Goal: Contribute content

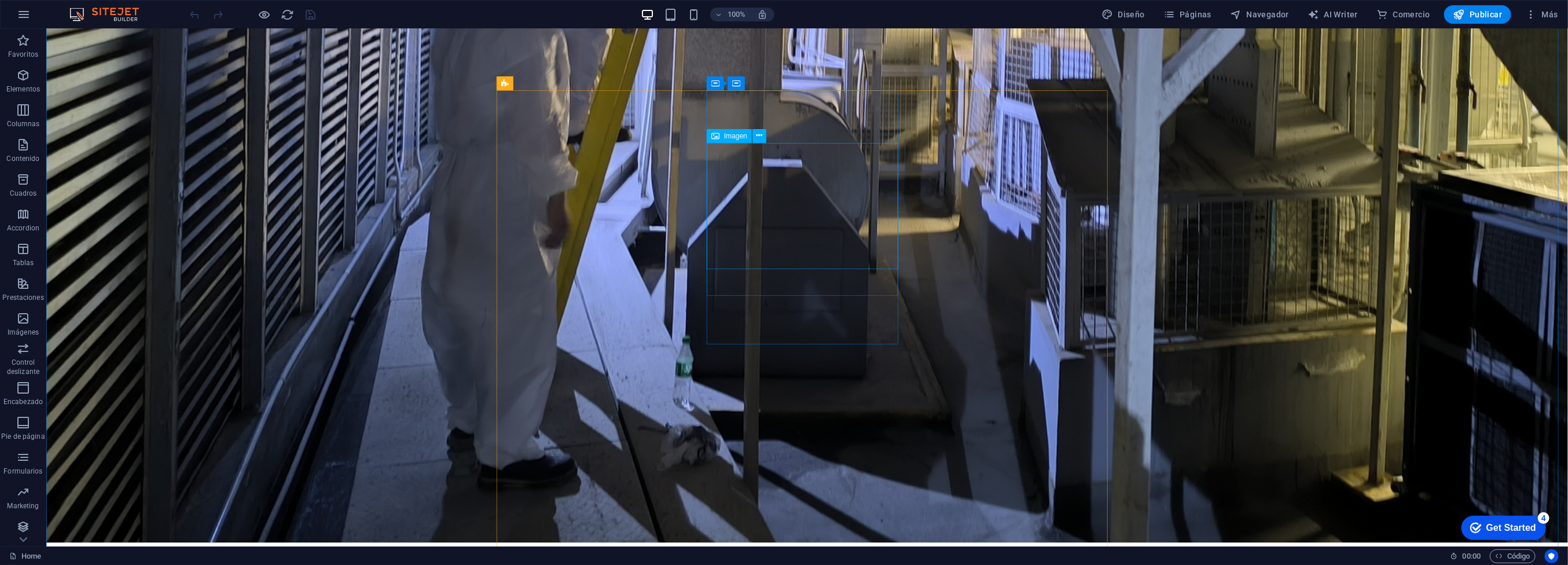
scroll to position [1563, 0]
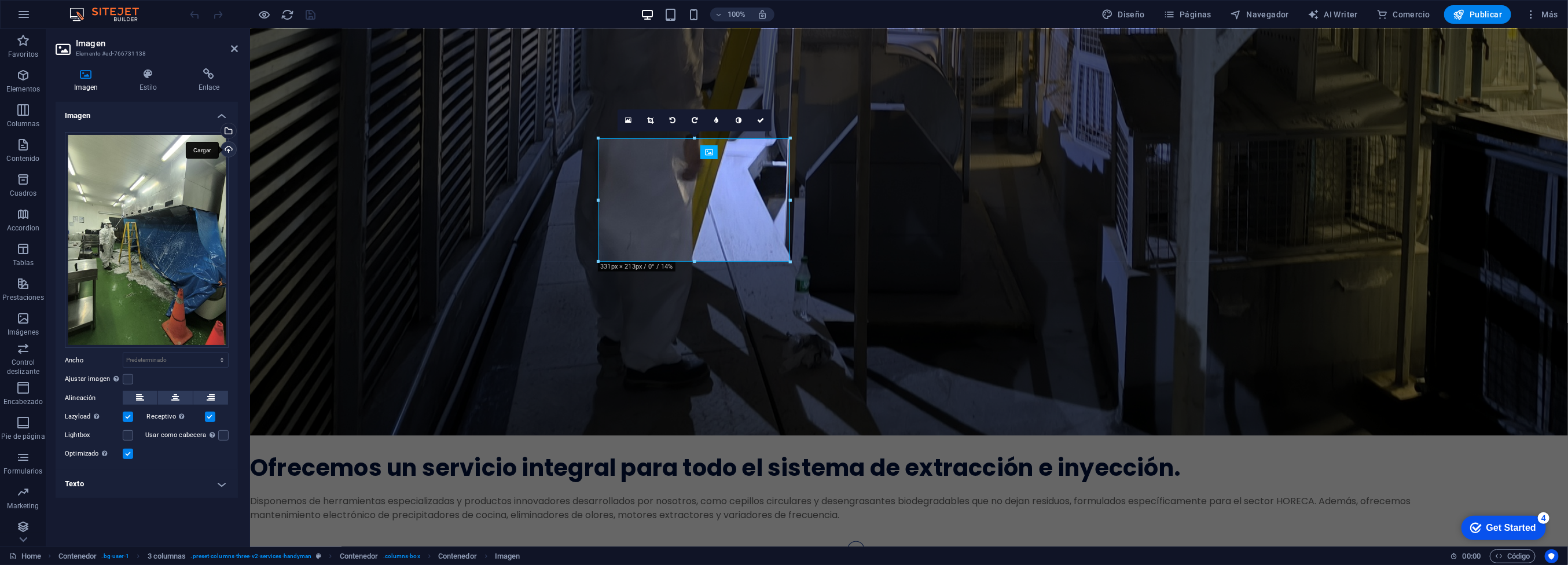
click at [224, 150] on div "Cargar" at bounding box center [228, 150] width 17 height 17
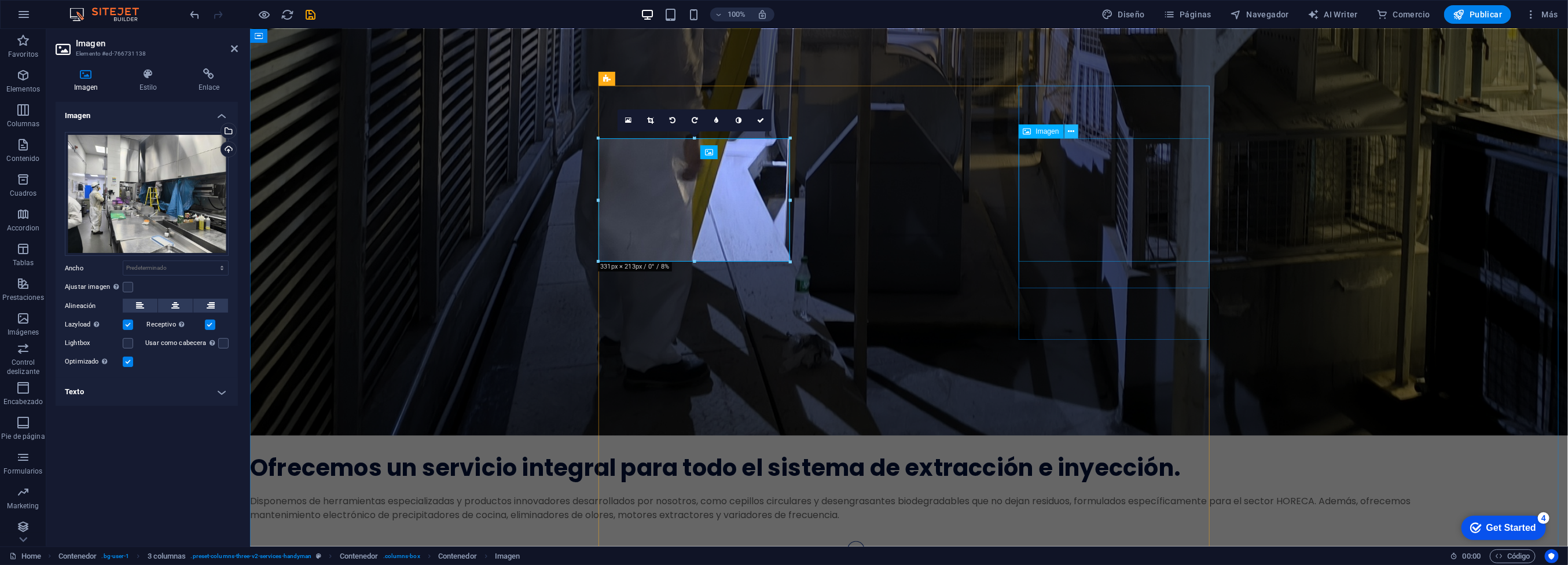
click at [1071, 133] on icon at bounding box center [1070, 132] width 6 height 12
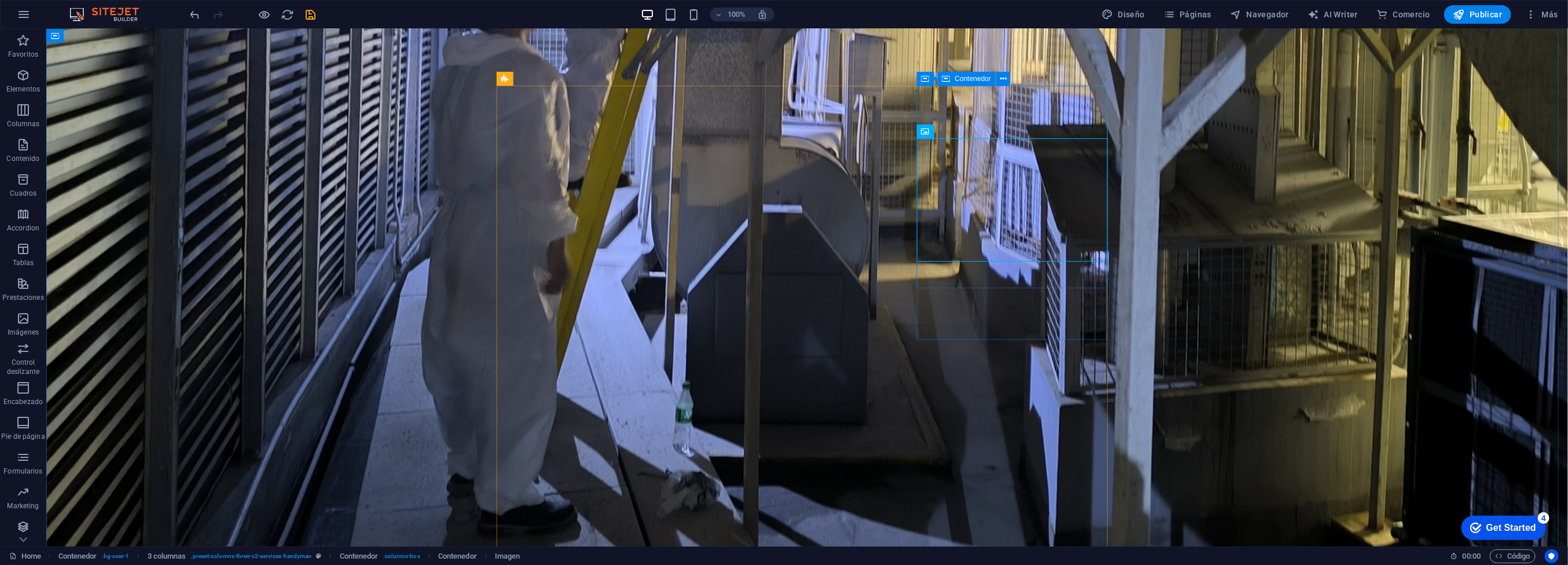
scroll to position [1563, 0]
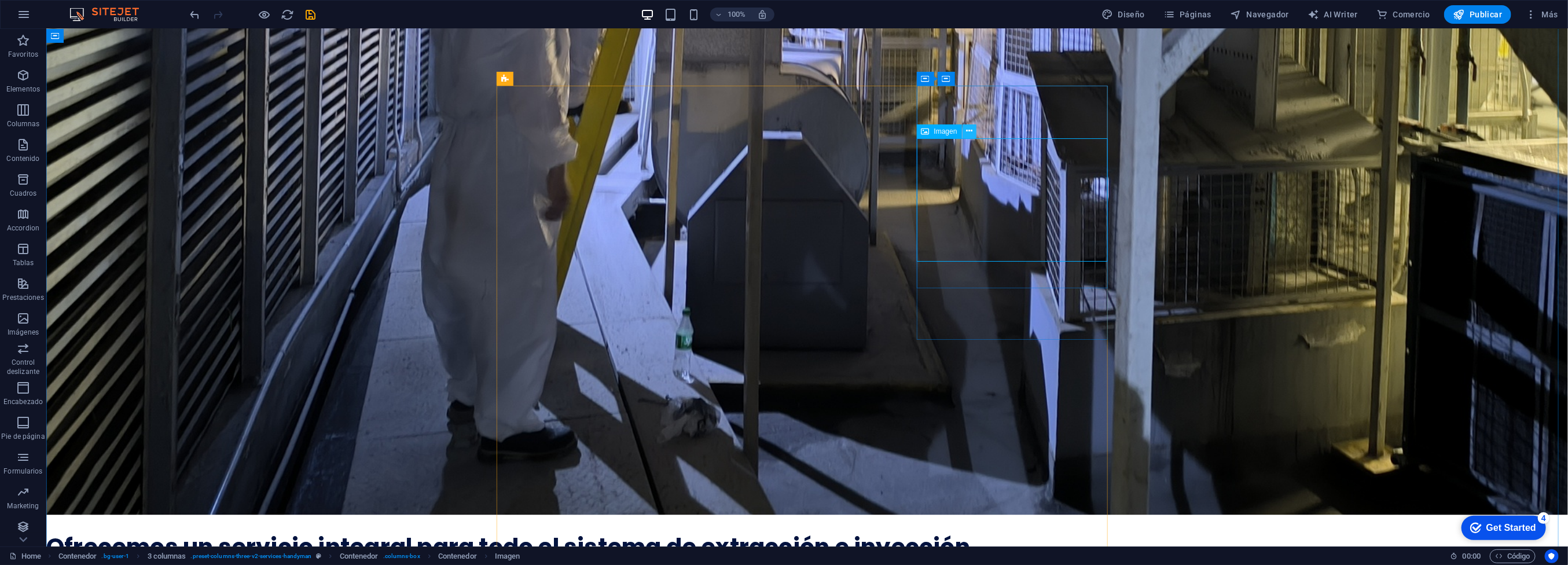
click at [972, 133] on icon at bounding box center [968, 131] width 6 height 12
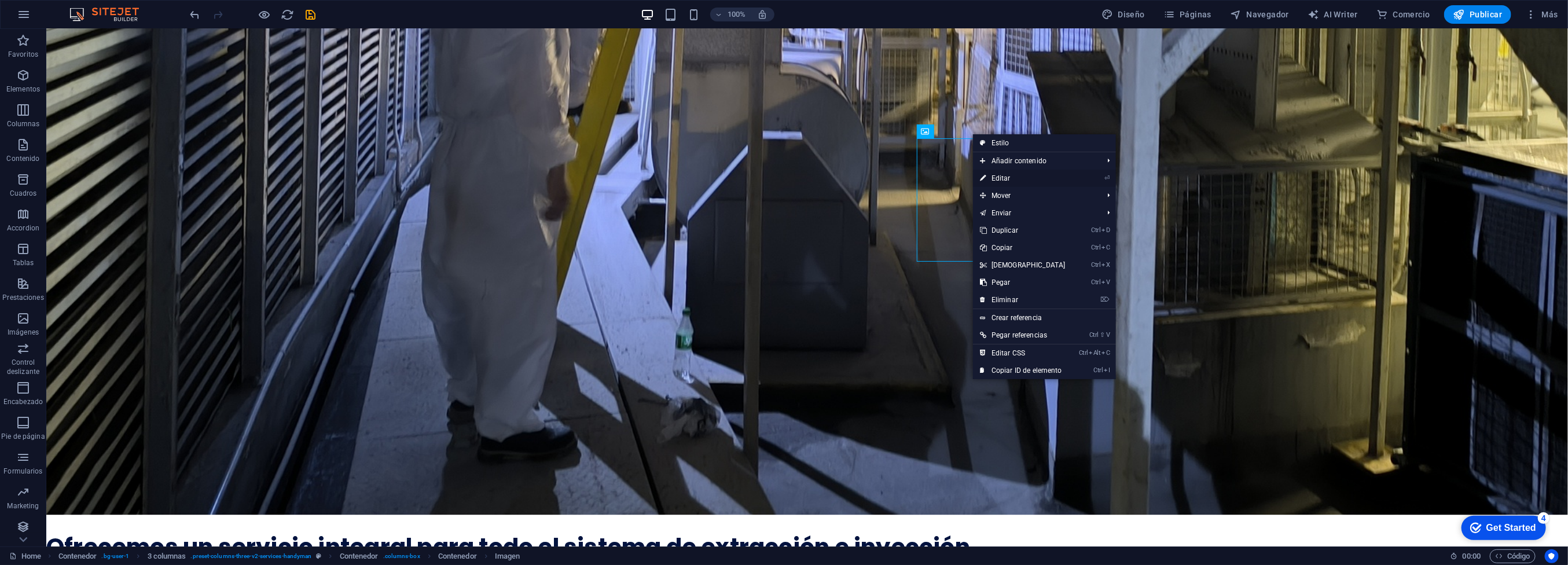
click at [1005, 176] on link "⏎ Editar" at bounding box center [1023, 179] width 99 height 17
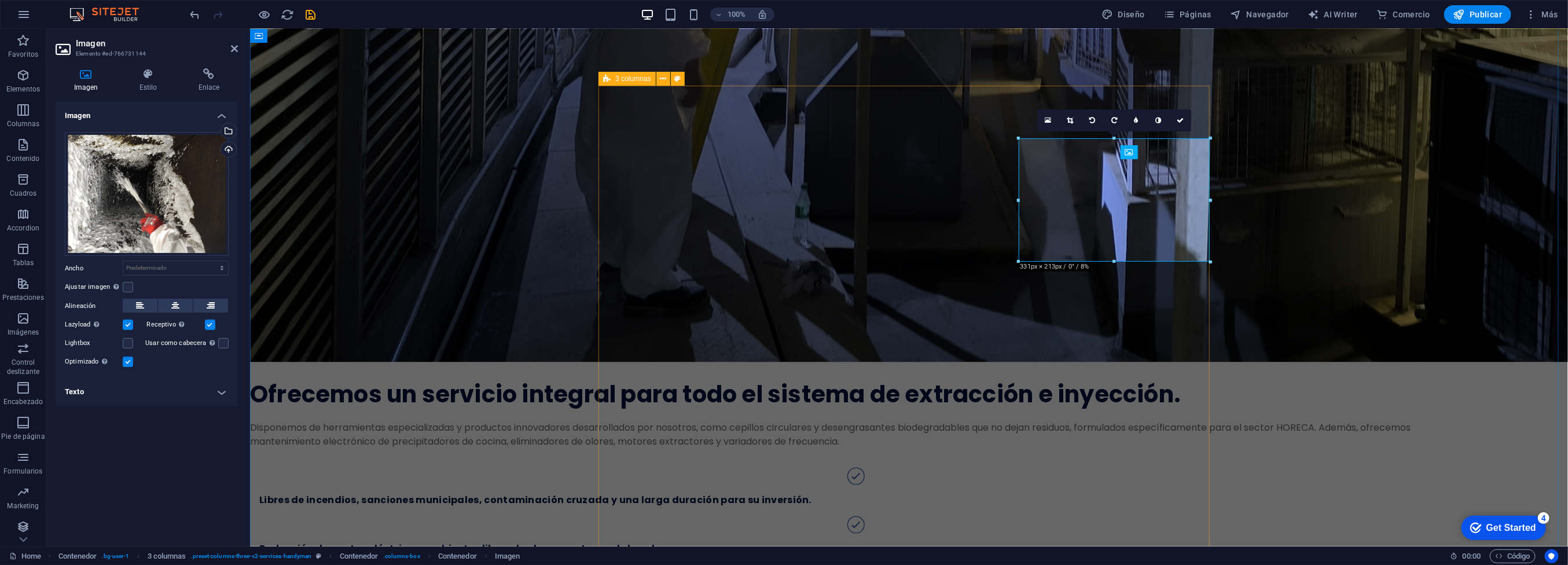
scroll to position [1490, 0]
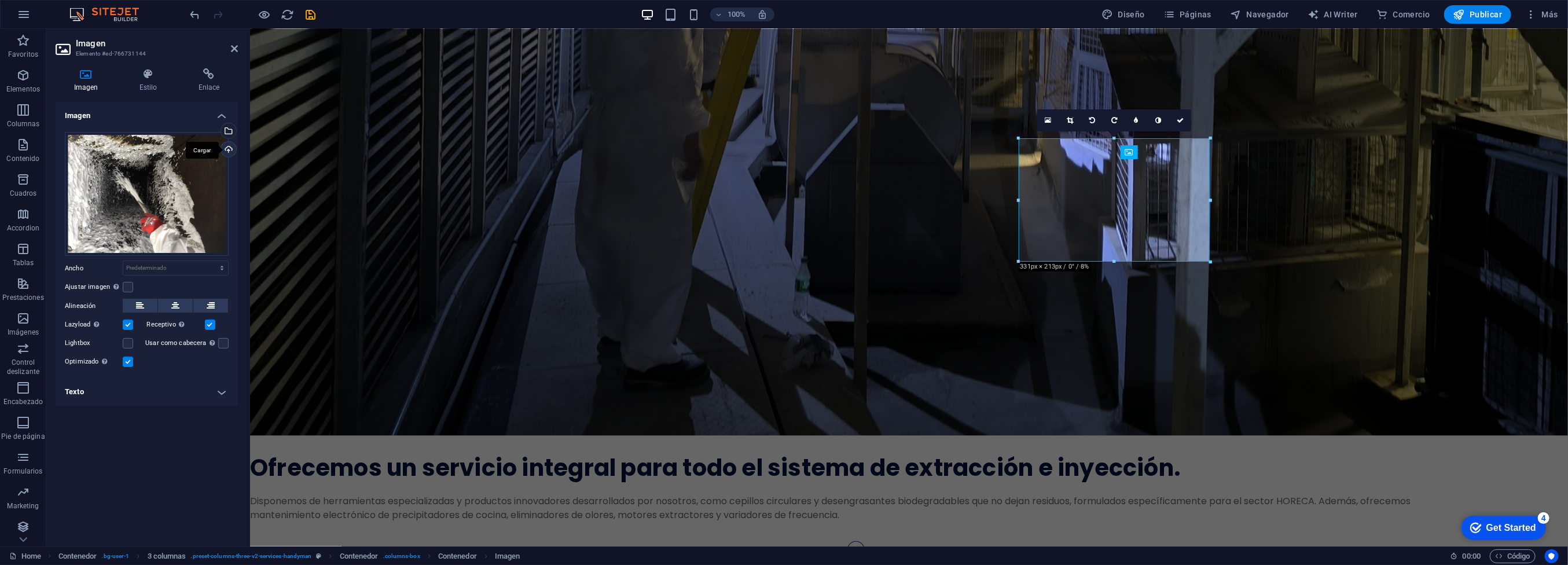
click at [230, 151] on div "Cargar" at bounding box center [228, 150] width 17 height 17
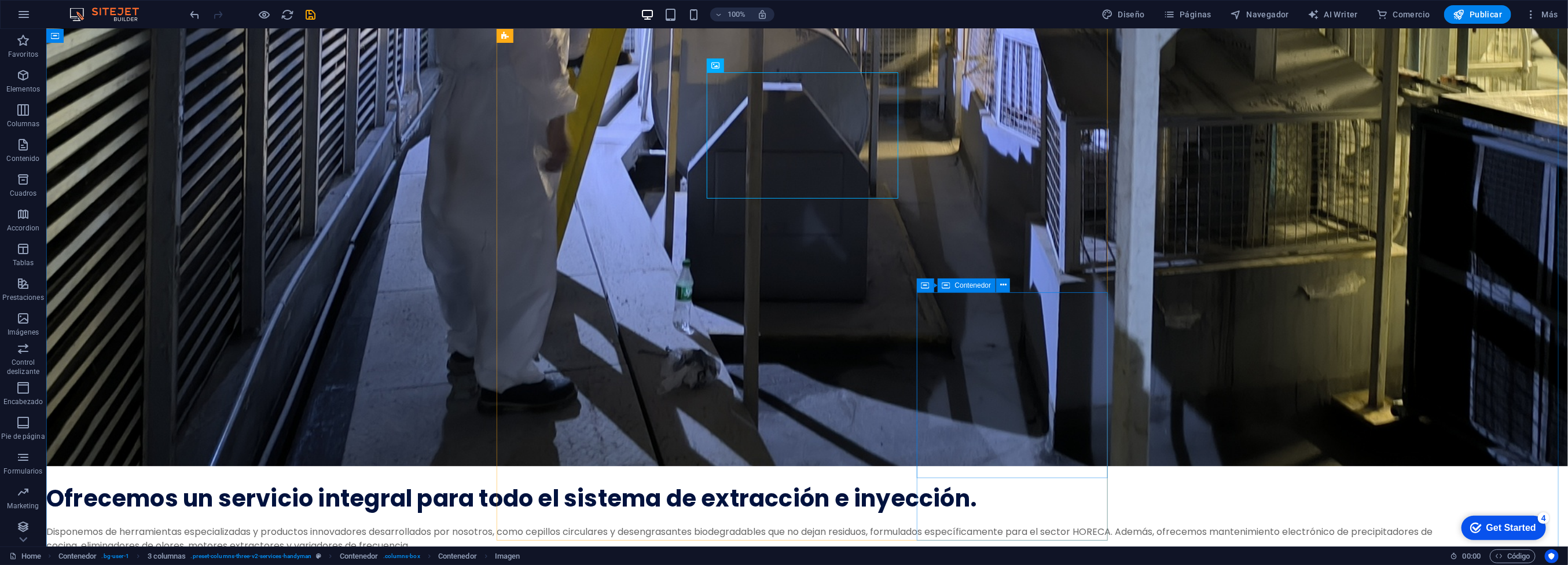
scroll to position [1679, 0]
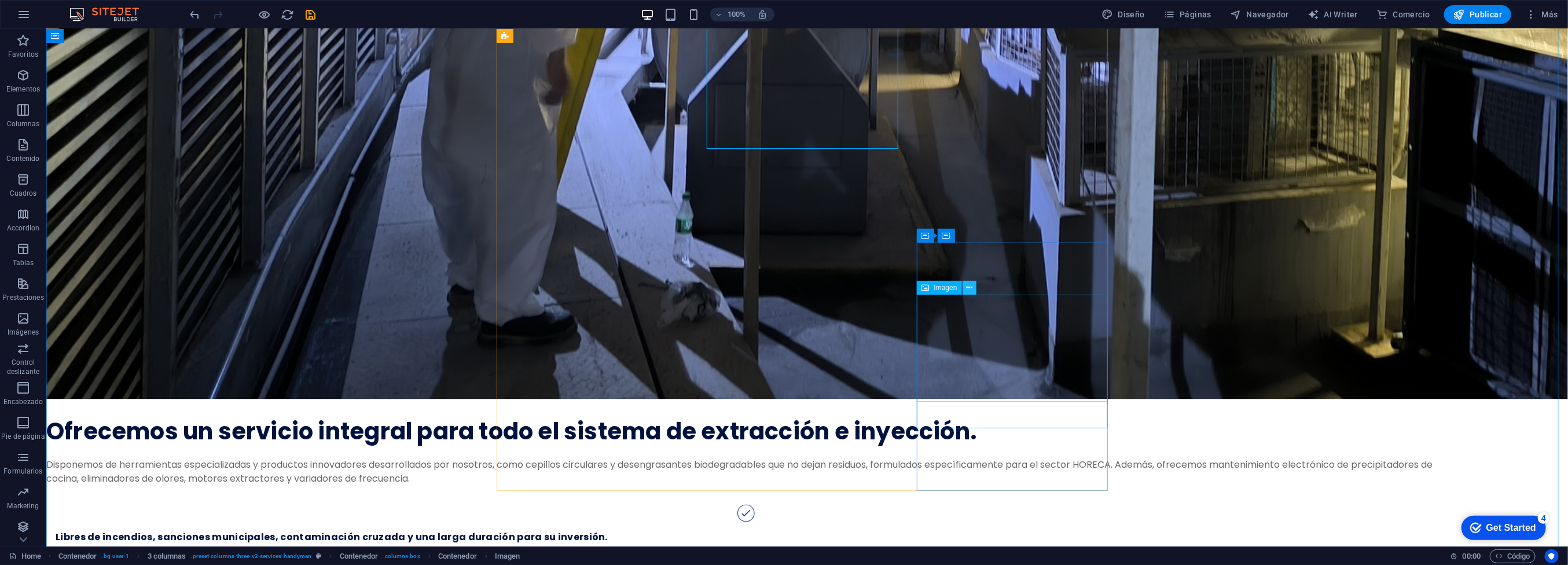
click at [968, 288] on icon at bounding box center [968, 288] width 6 height 12
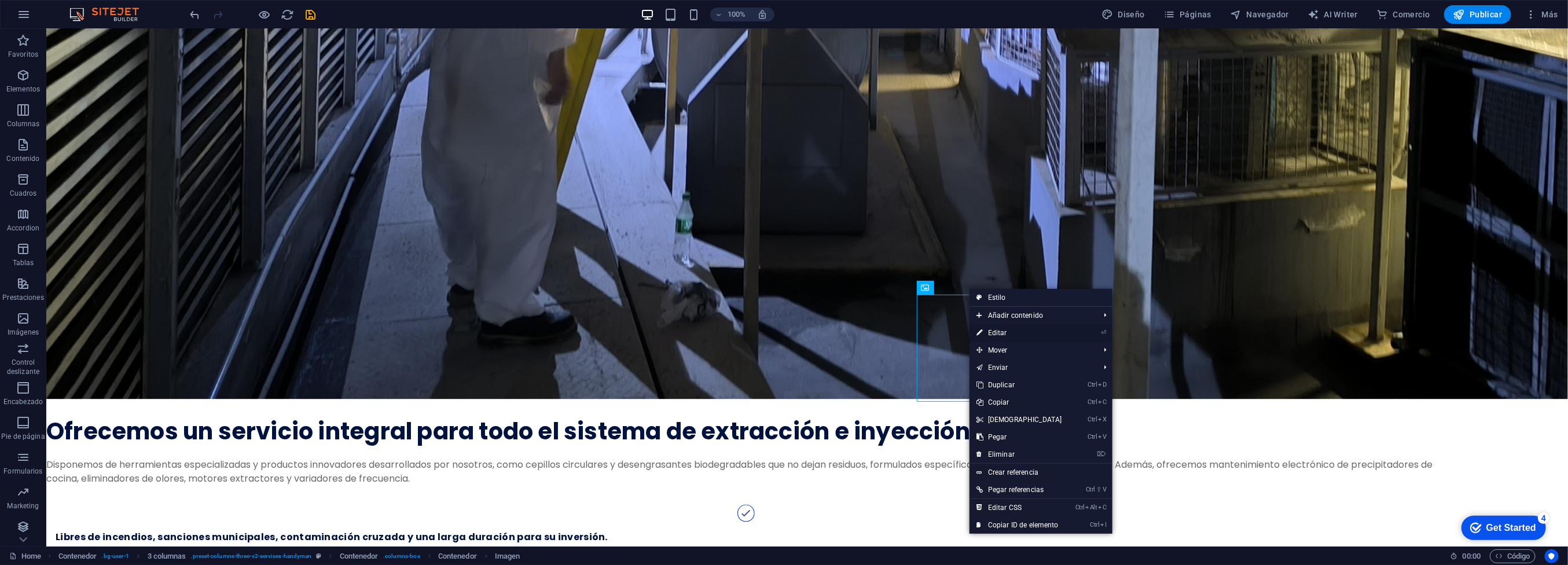
click at [1007, 329] on link "⏎ Editar" at bounding box center [1019, 333] width 99 height 17
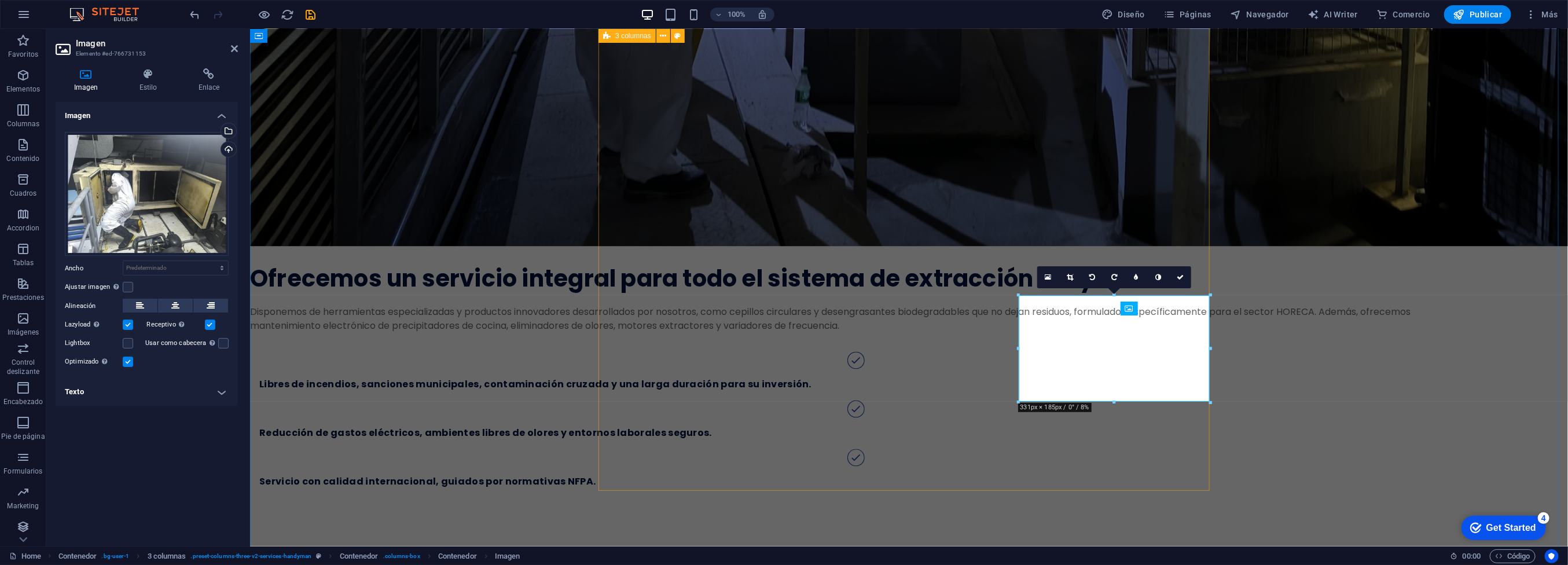
scroll to position [1606, 0]
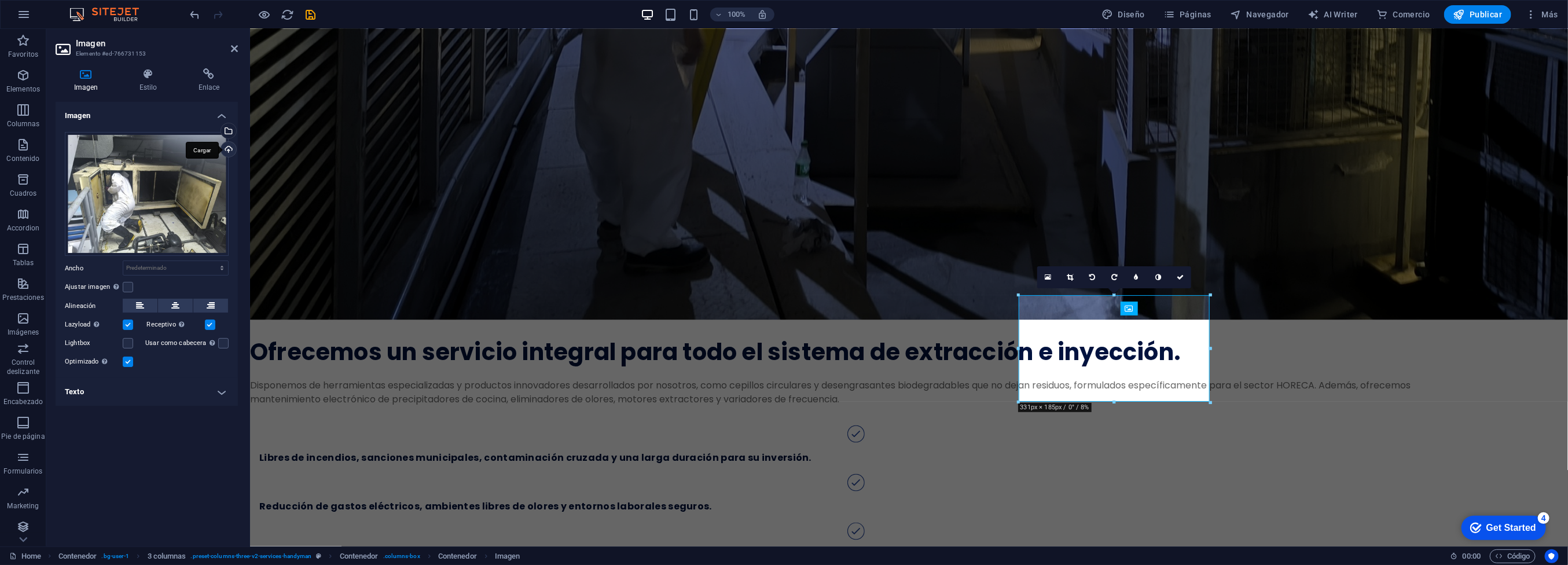
click at [228, 148] on div "Cargar" at bounding box center [228, 150] width 17 height 17
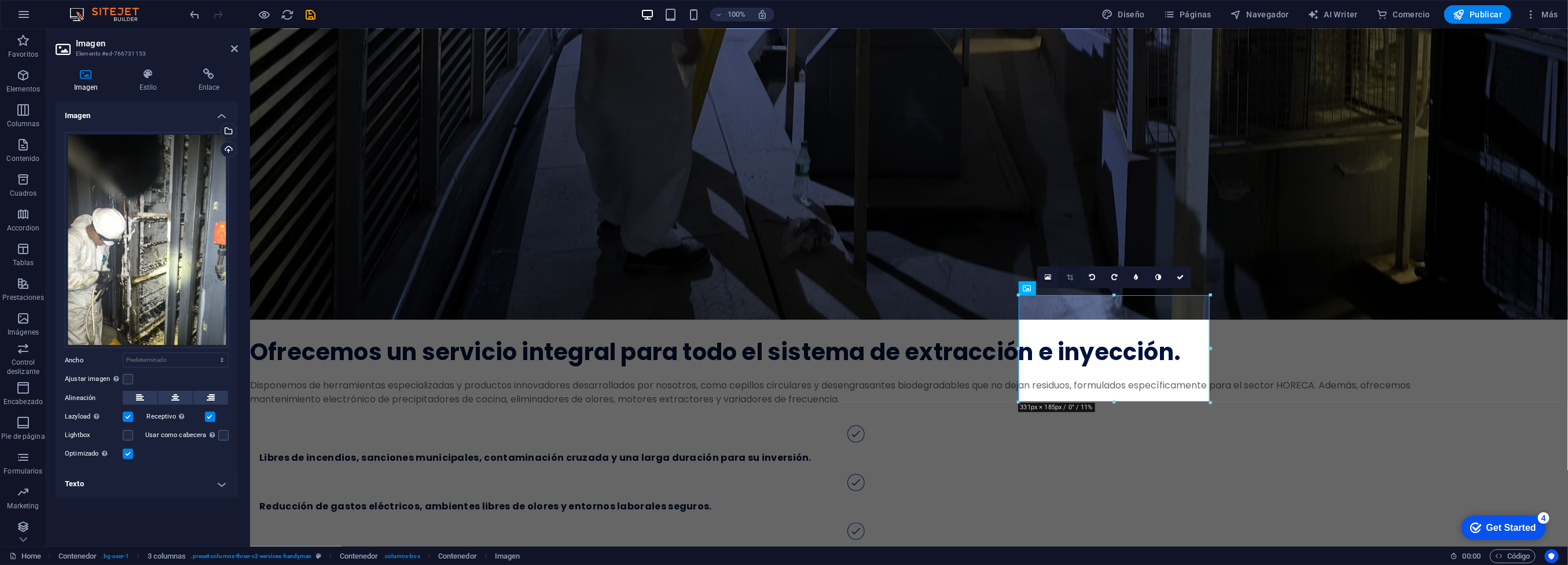
click at [1067, 276] on icon at bounding box center [1070, 277] width 6 height 7
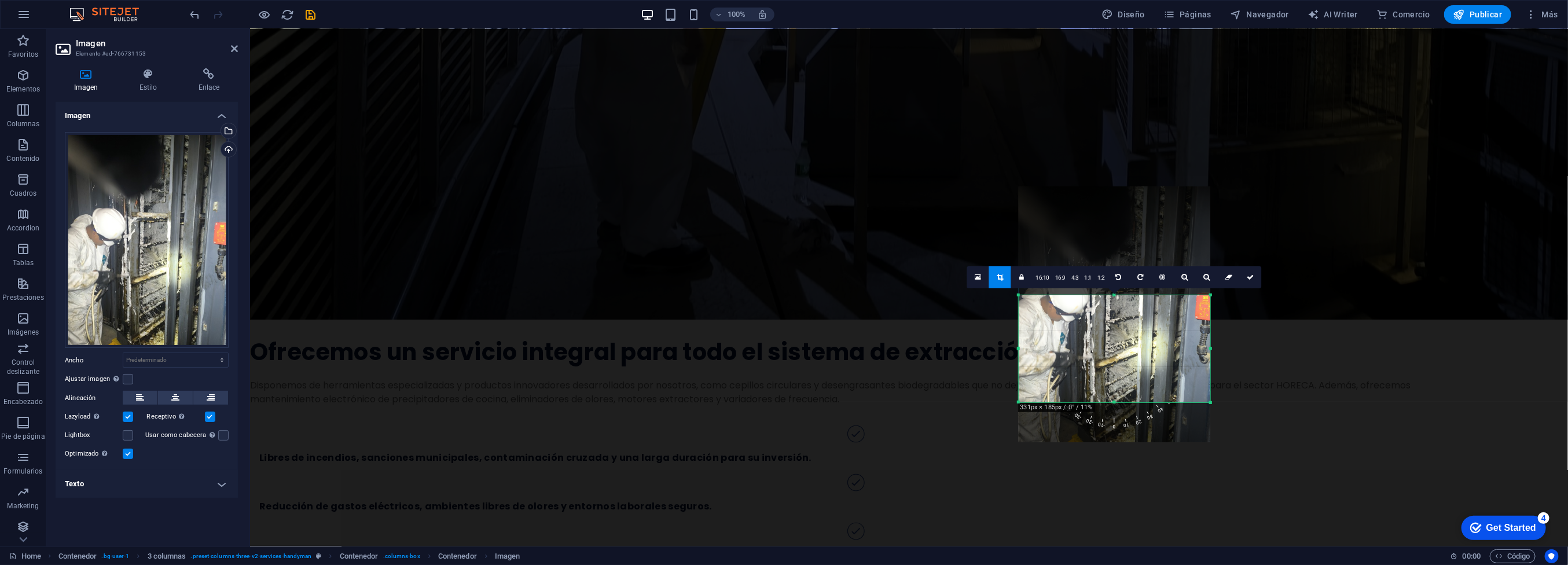
drag, startPoint x: 1101, startPoint y: 341, endPoint x: 1099, endPoint y: 308, distance: 33.1
click at [1099, 308] on div at bounding box center [1114, 314] width 191 height 255
click at [1247, 275] on icon at bounding box center [1250, 277] width 7 height 7
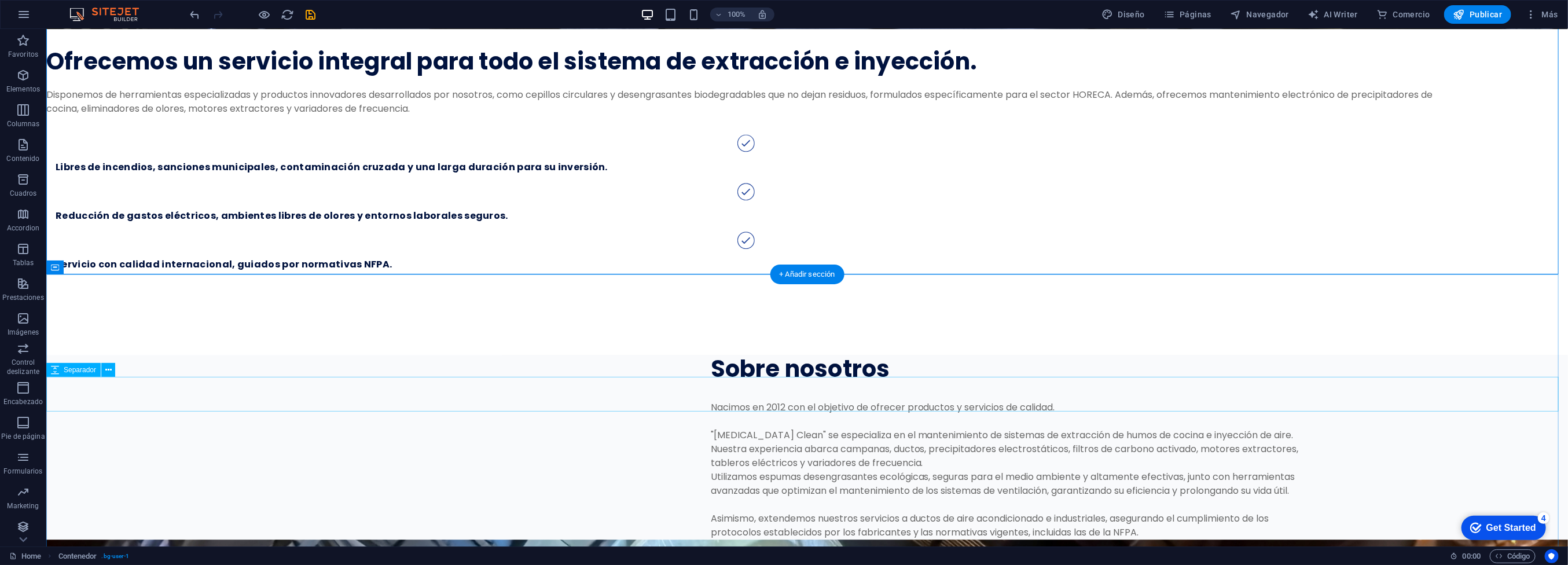
scroll to position [2316, 0]
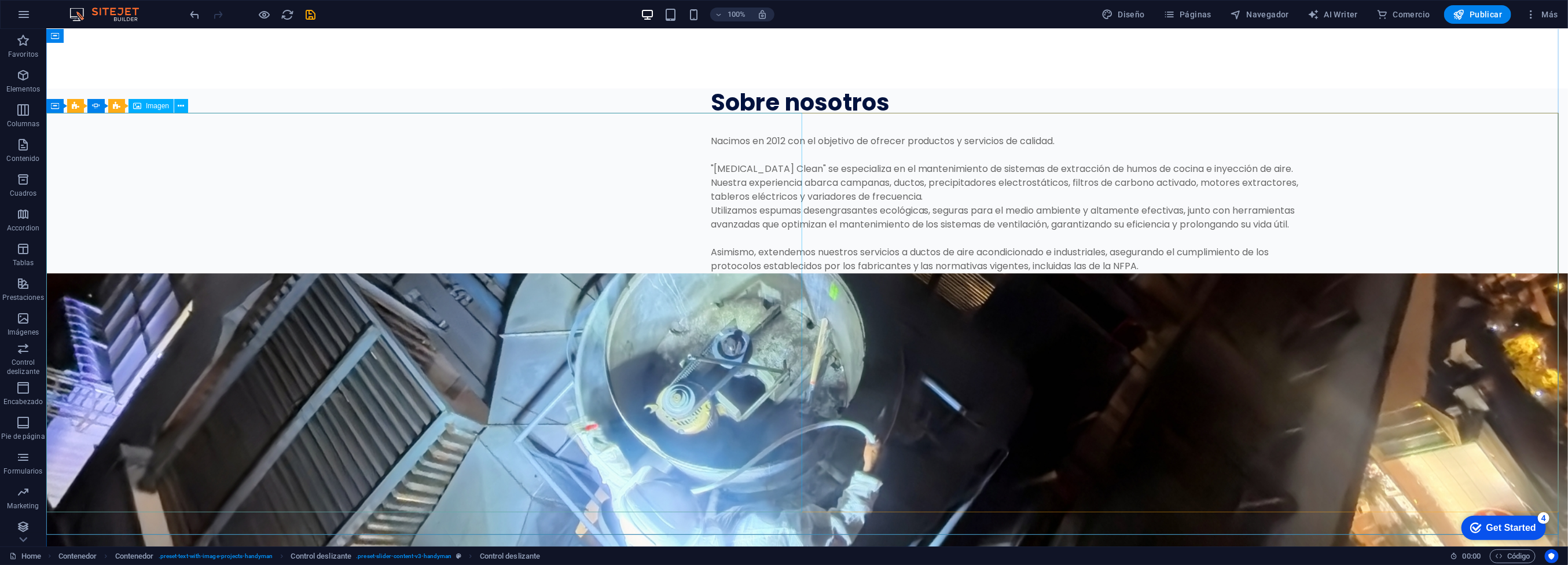
scroll to position [2142, 0]
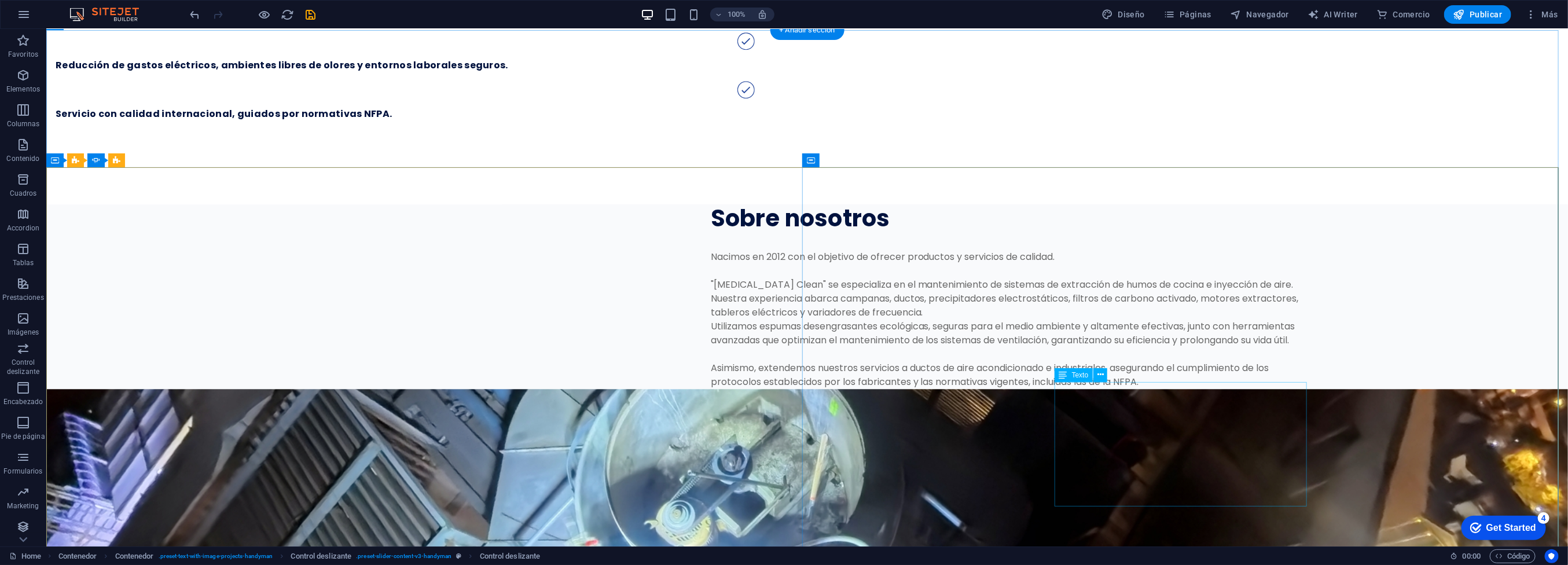
scroll to position [2258, 0]
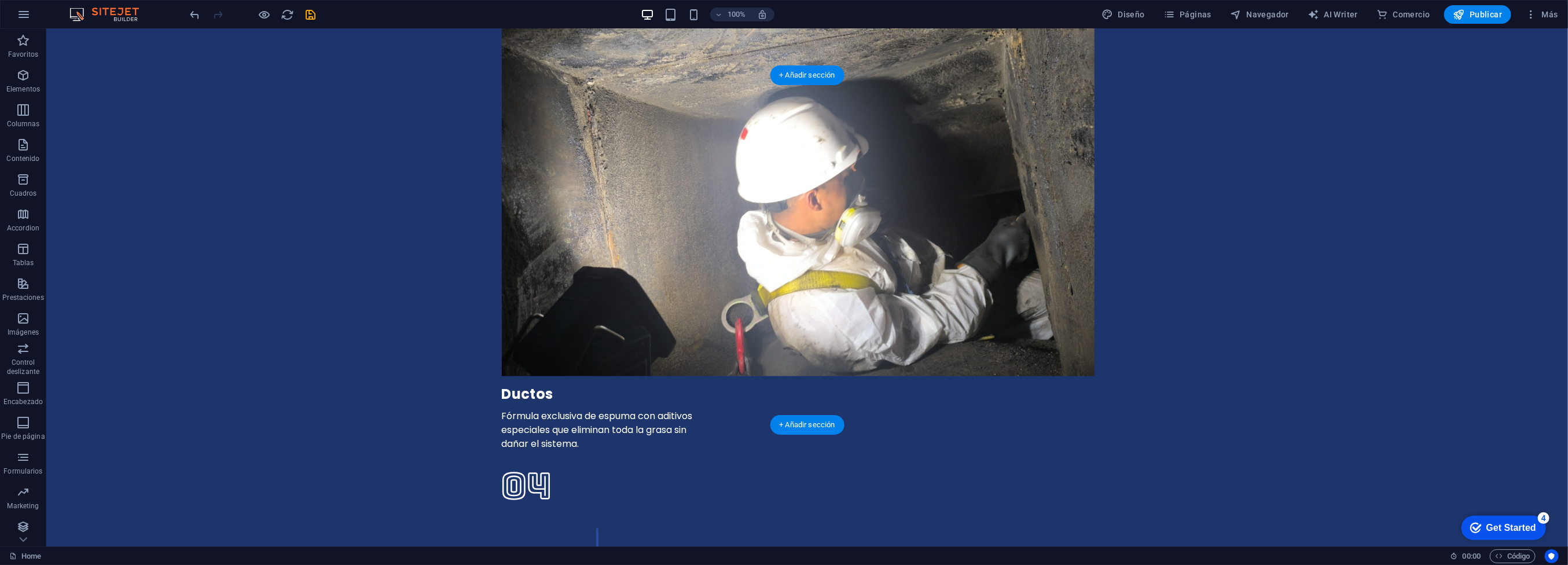
scroll to position [4632, 0]
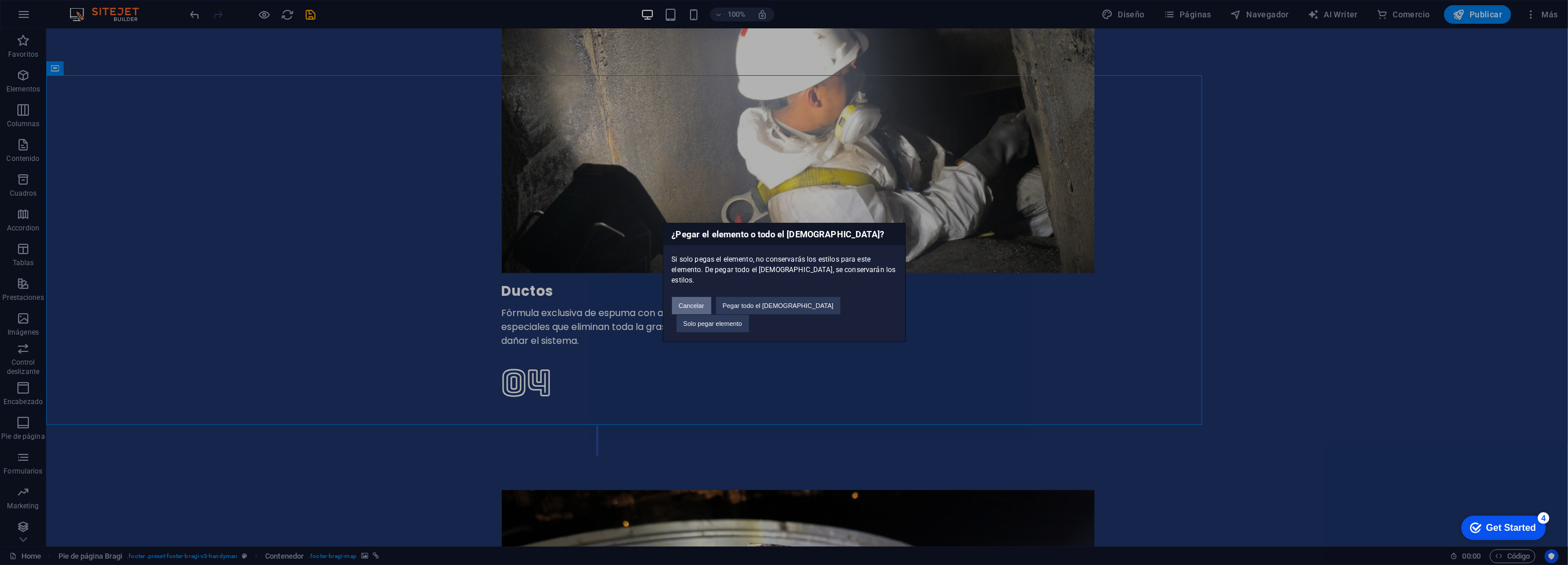
click at [711, 307] on button "Cancelar" at bounding box center [692, 306] width 40 height 17
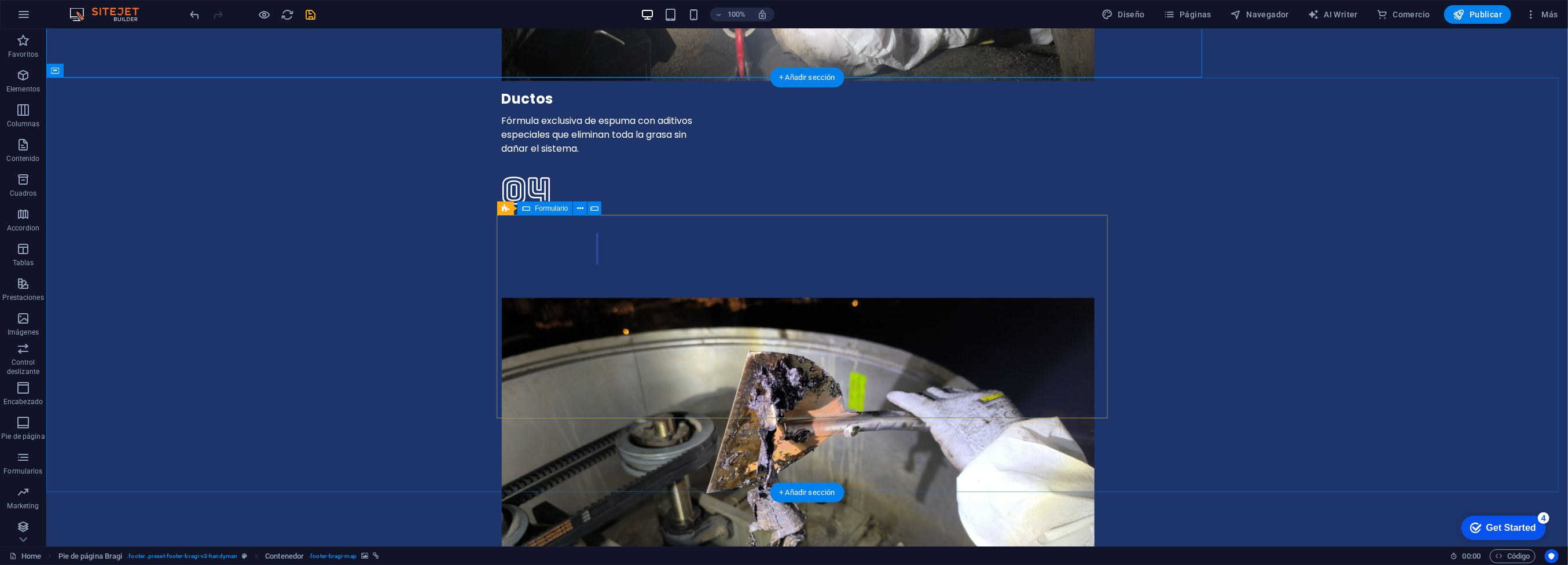
scroll to position [4980, 0]
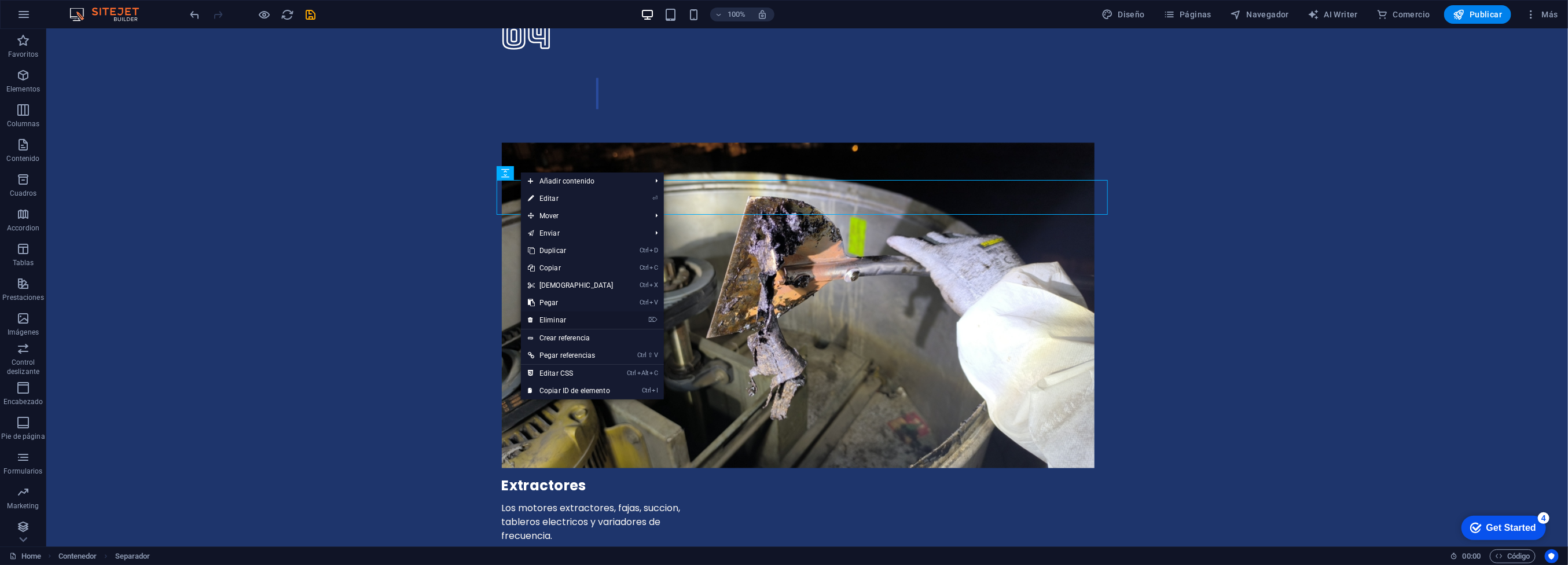
click at [548, 320] on link "⌦ Eliminar" at bounding box center [571, 320] width 99 height 17
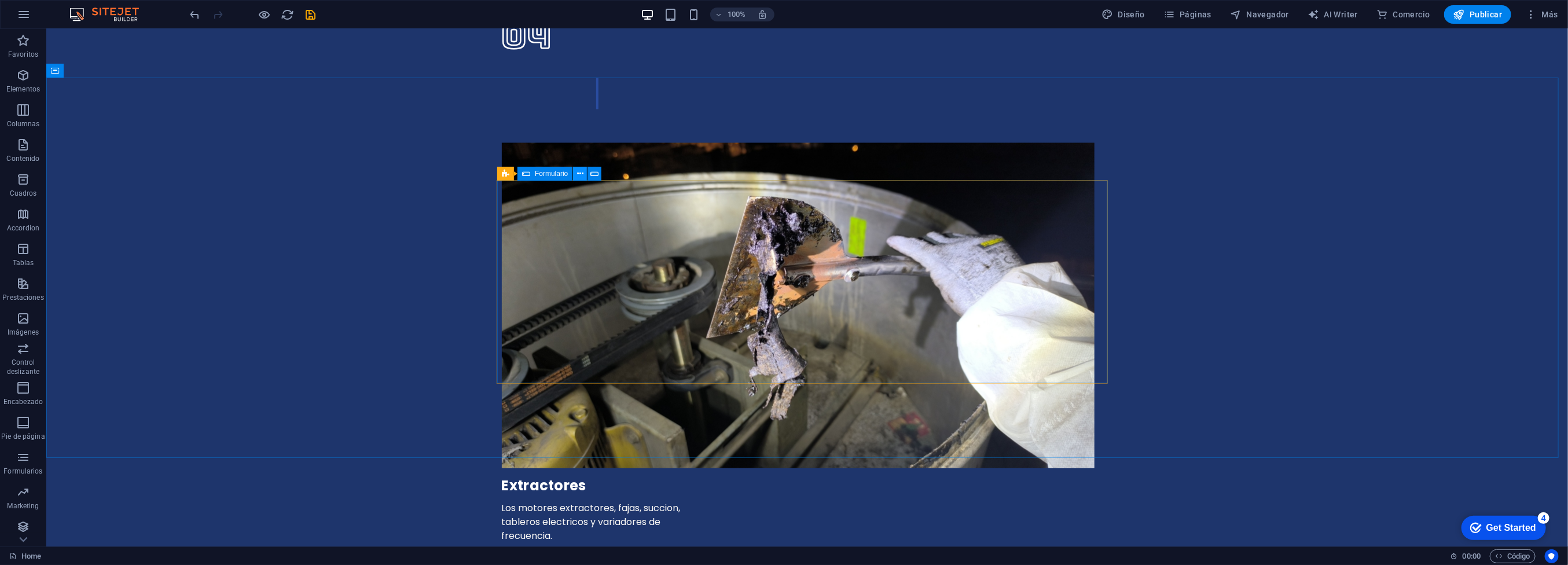
click at [583, 177] on icon at bounding box center [580, 174] width 6 height 12
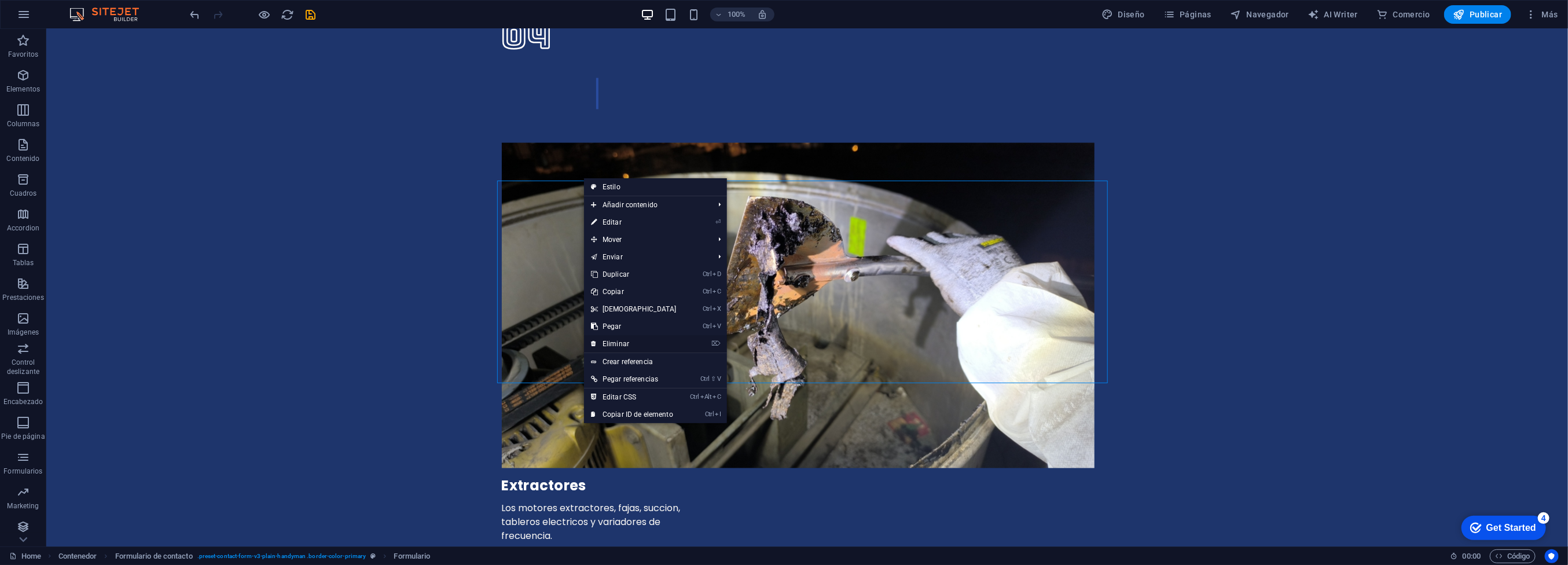
click at [614, 341] on link "⌦ Eliminar" at bounding box center [634, 344] width 99 height 17
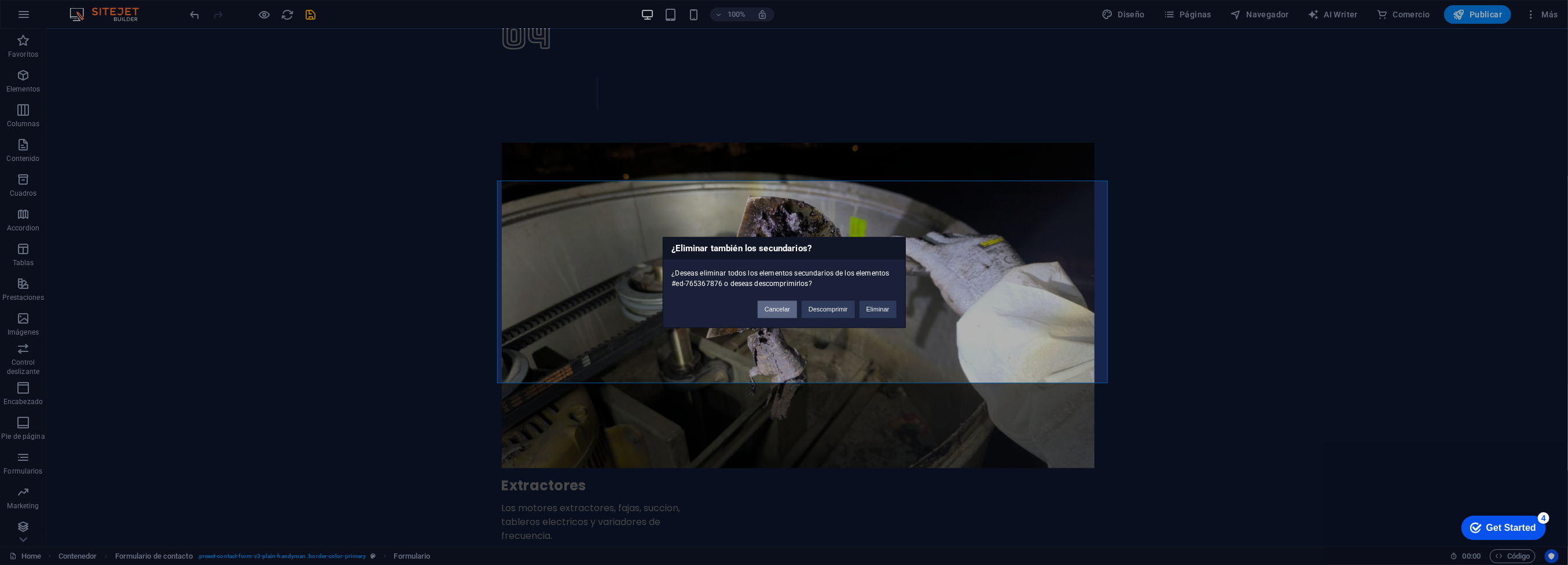
click at [782, 311] on button "Cancelar" at bounding box center [777, 310] width 40 height 17
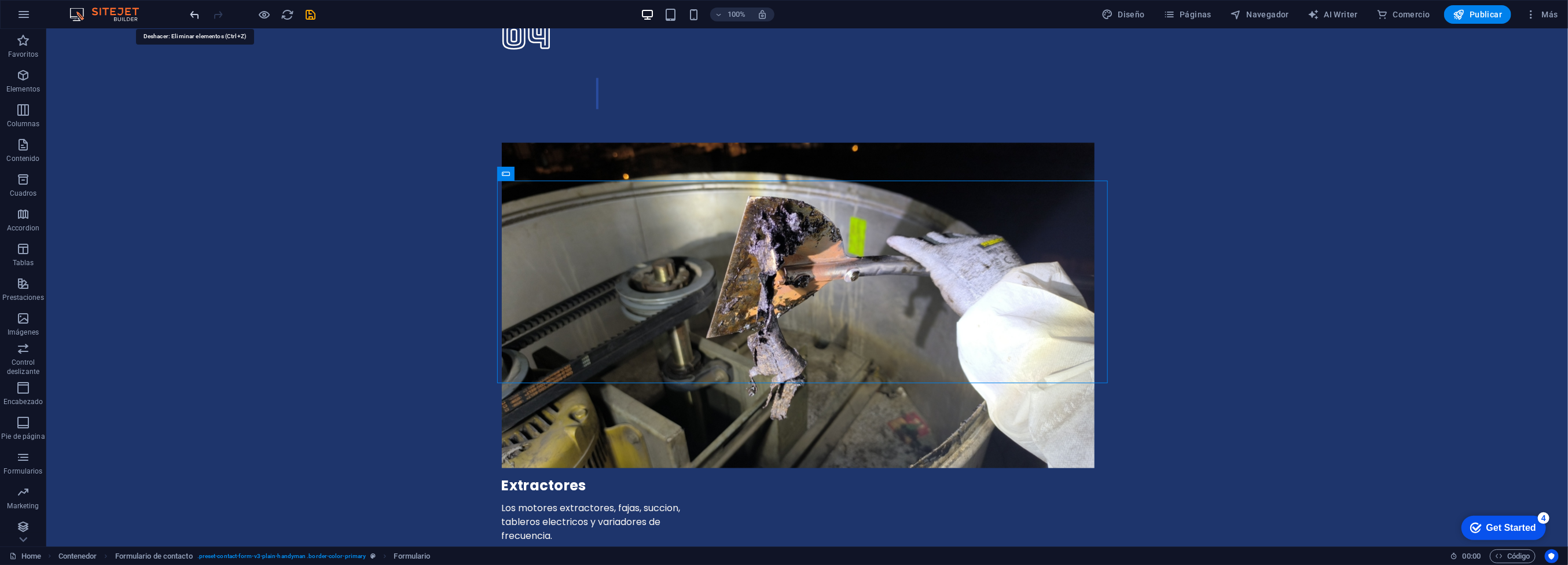
click at [189, 11] on icon "undo" at bounding box center [195, 15] width 13 height 13
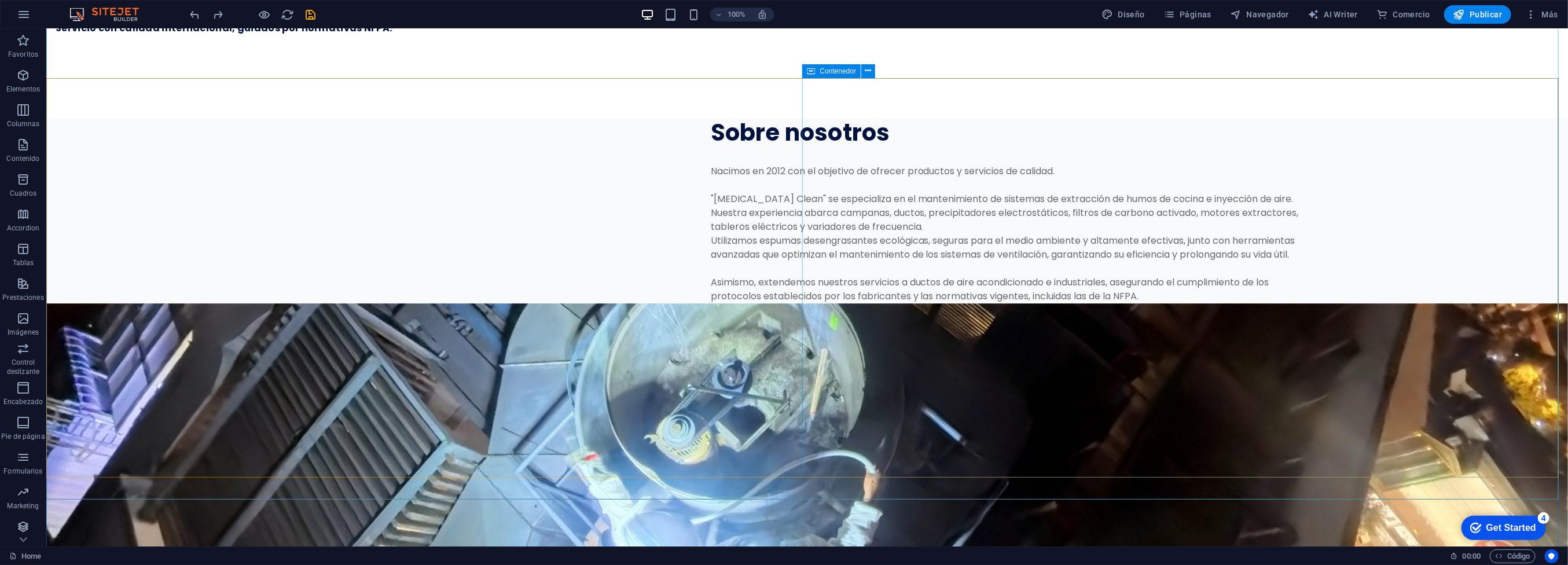
scroll to position [2318, 0]
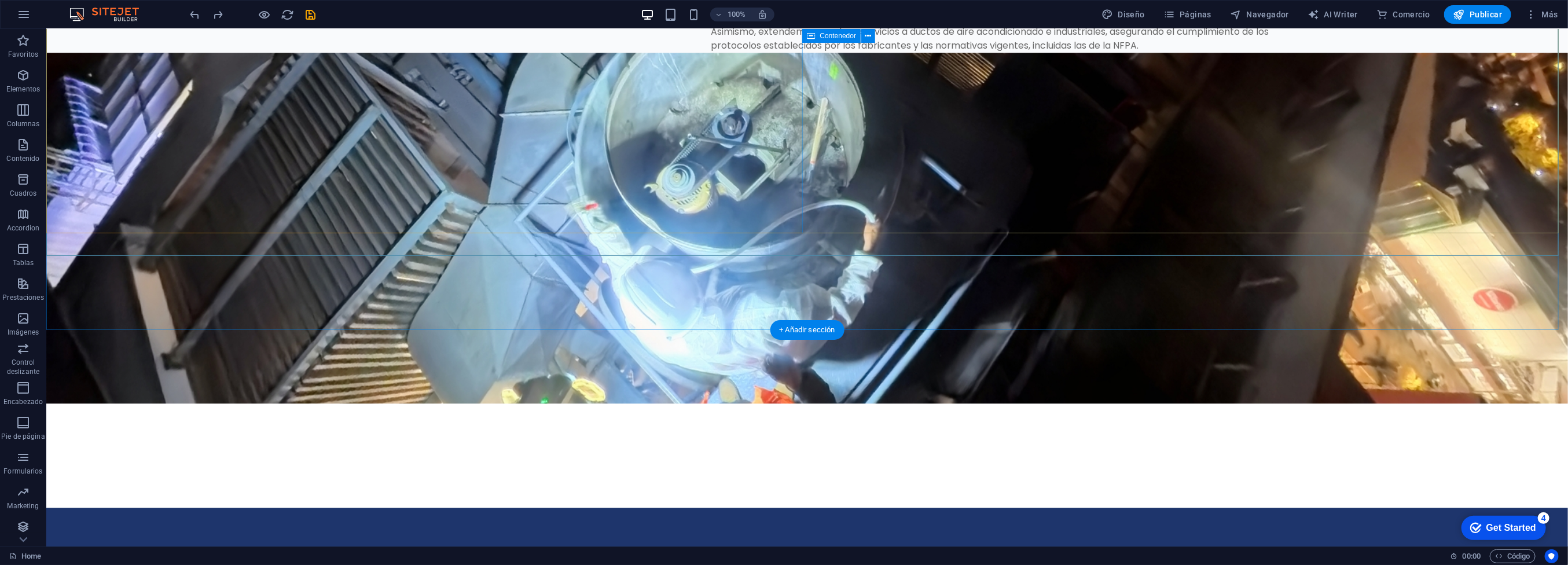
scroll to position [2490, 0]
